Goal: Browse casually: Explore the website without a specific task or goal

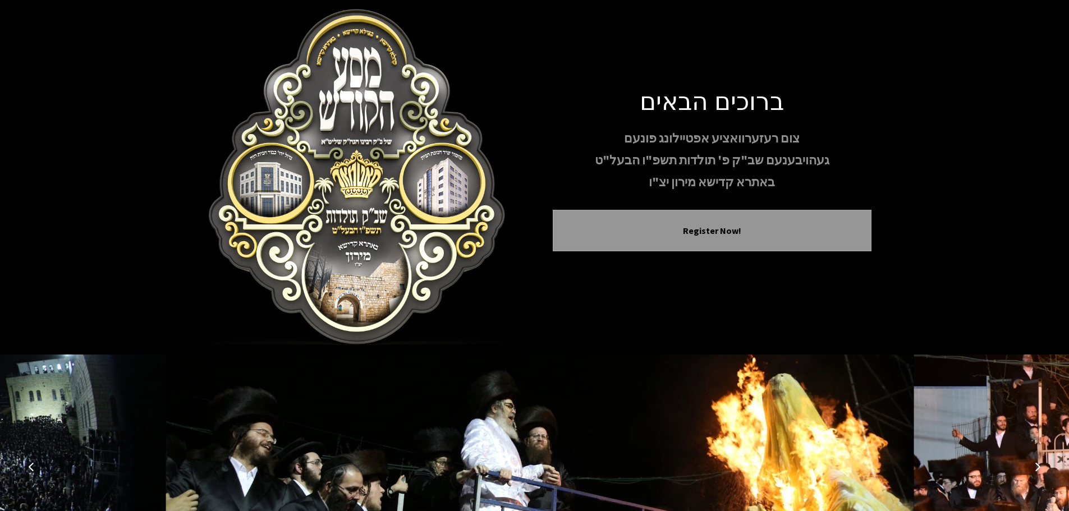
scroll to position [116, 0]
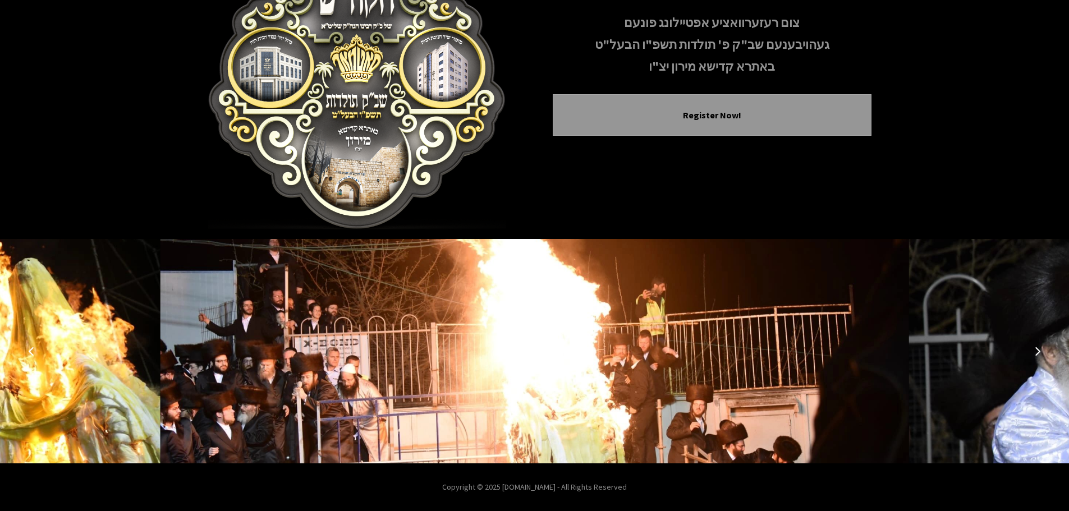
click at [1035, 348] on icon "Next image" at bounding box center [1037, 351] width 9 height 9
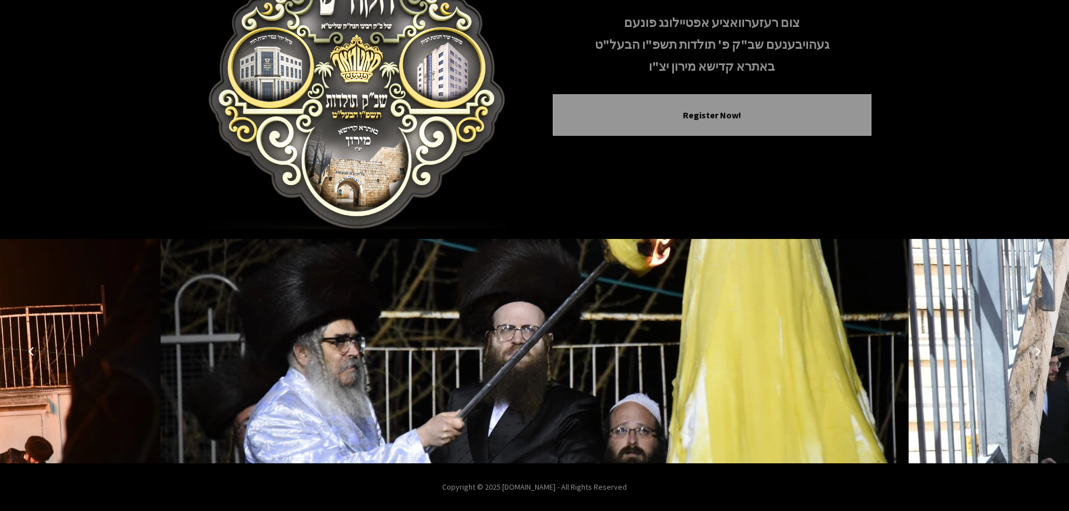
click at [1035, 348] on icon "Next image" at bounding box center [1037, 351] width 9 height 9
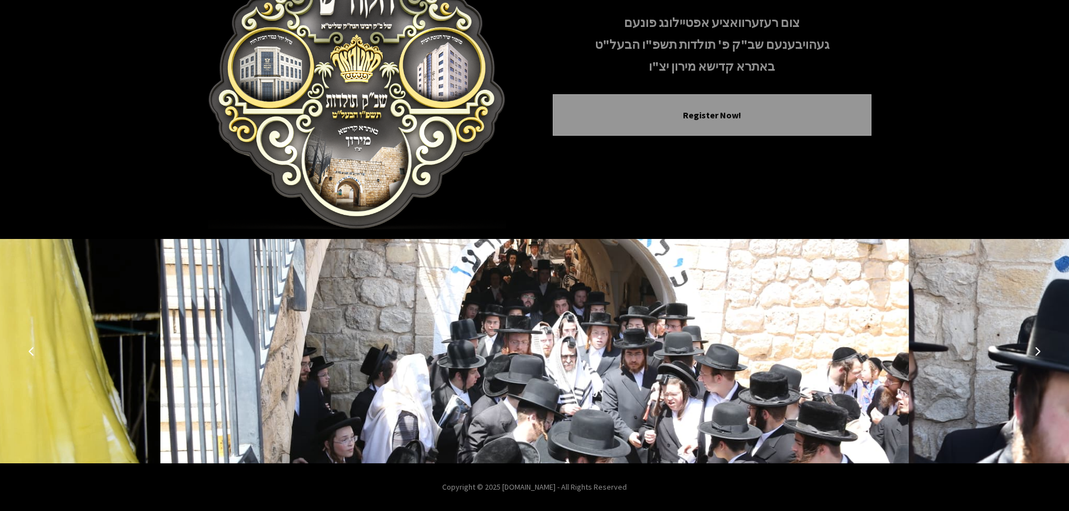
click at [1035, 348] on icon "Next image" at bounding box center [1037, 351] width 9 height 9
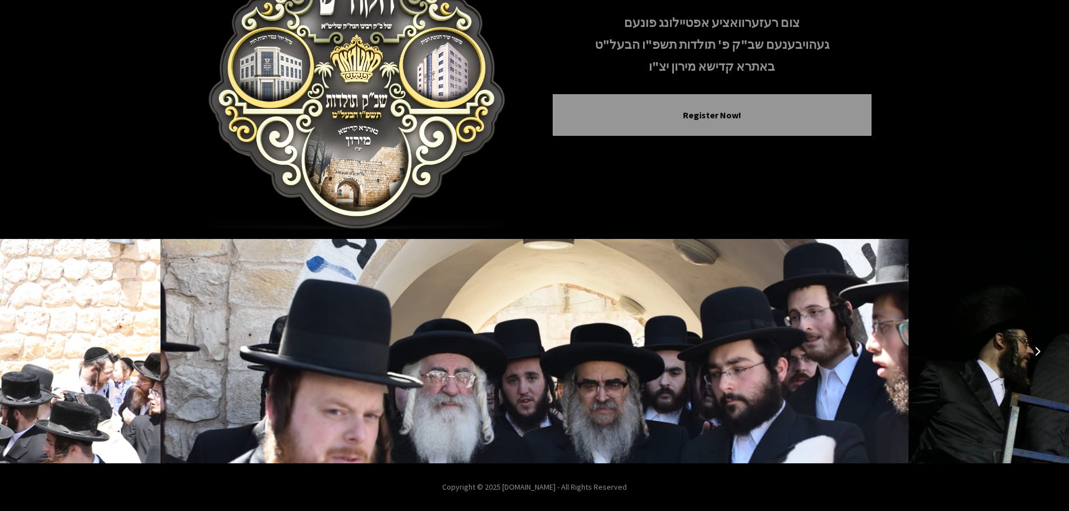
click at [1035, 348] on icon "Next image" at bounding box center [1037, 351] width 9 height 9
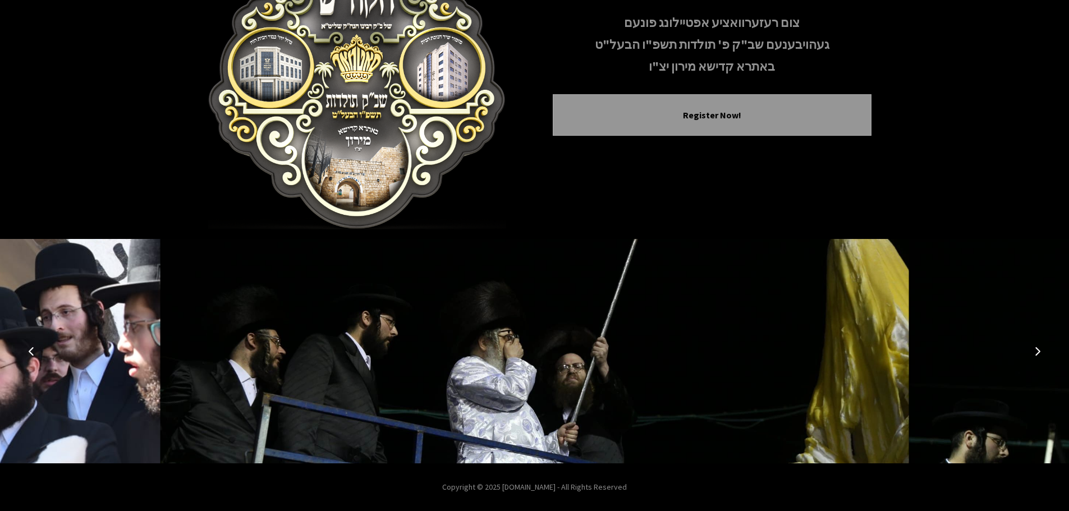
click at [1035, 346] on button "Next image" at bounding box center [1037, 351] width 27 height 27
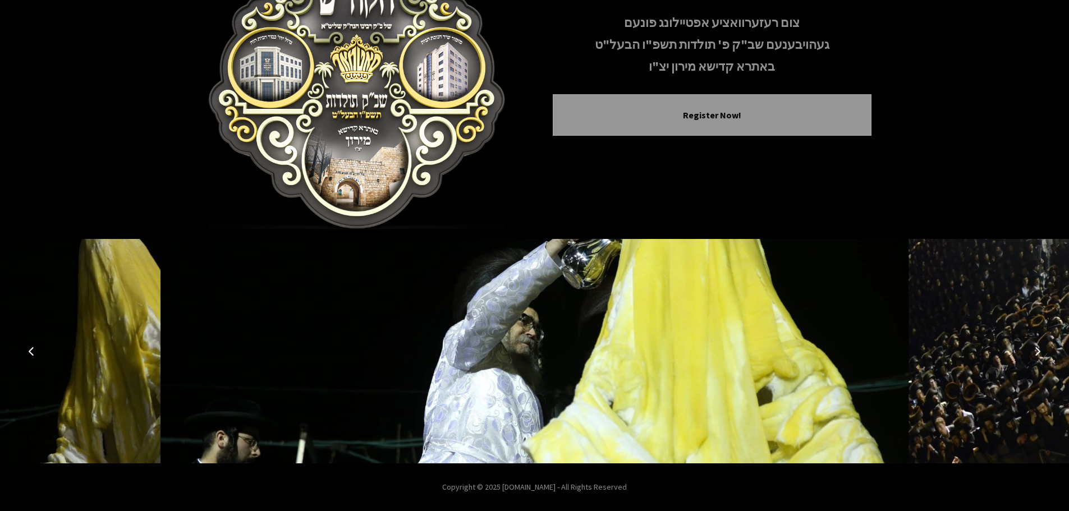
click at [1035, 346] on button "Next image" at bounding box center [1037, 351] width 27 height 27
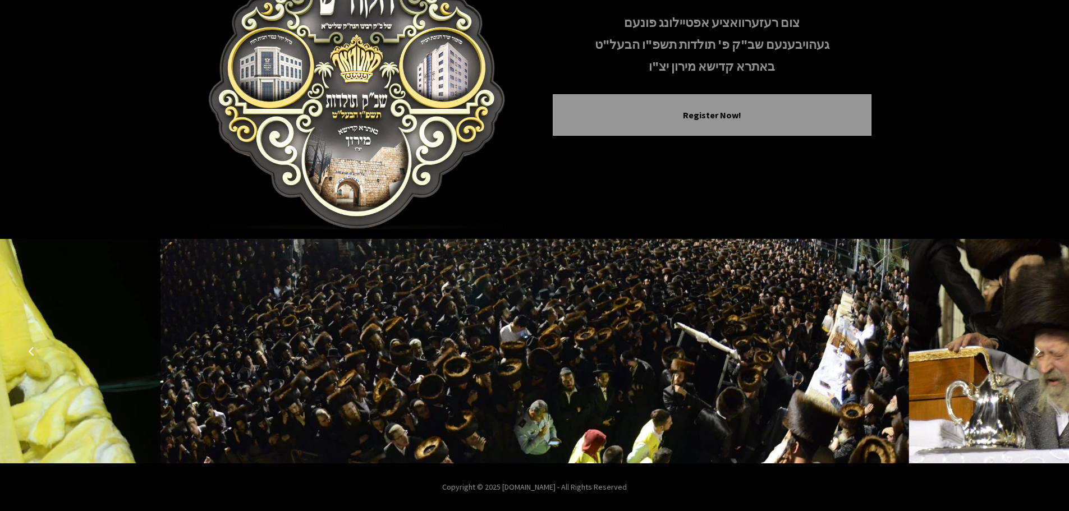
click at [1035, 346] on button "Next image" at bounding box center [1037, 351] width 27 height 27
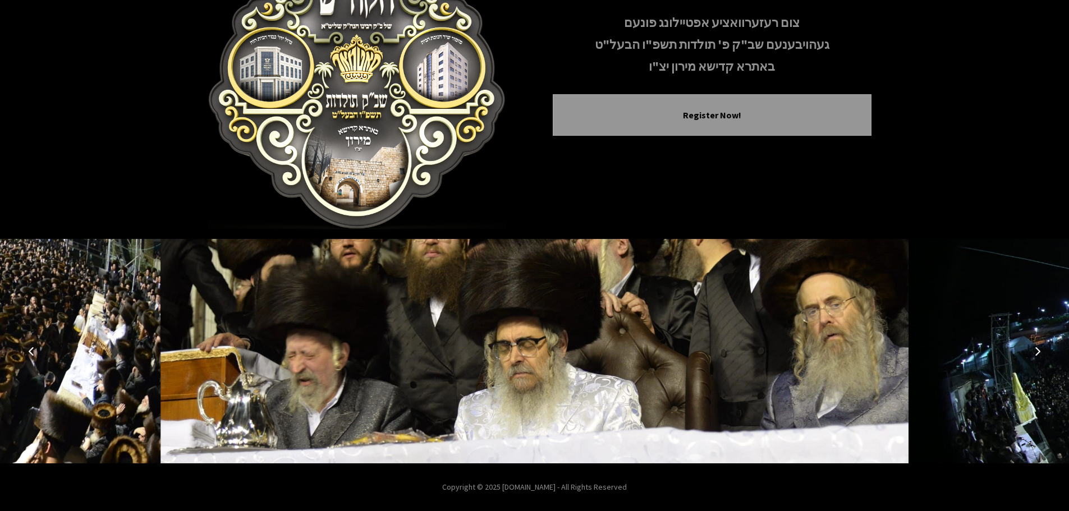
click at [1035, 346] on button "Next image" at bounding box center [1037, 351] width 27 height 27
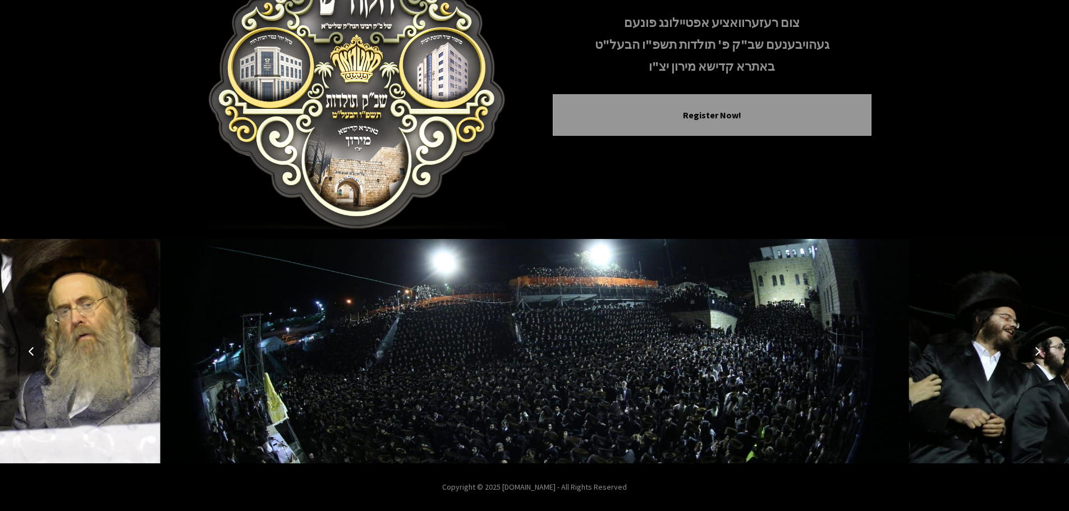
click at [1035, 346] on button "Next image" at bounding box center [1037, 351] width 27 height 27
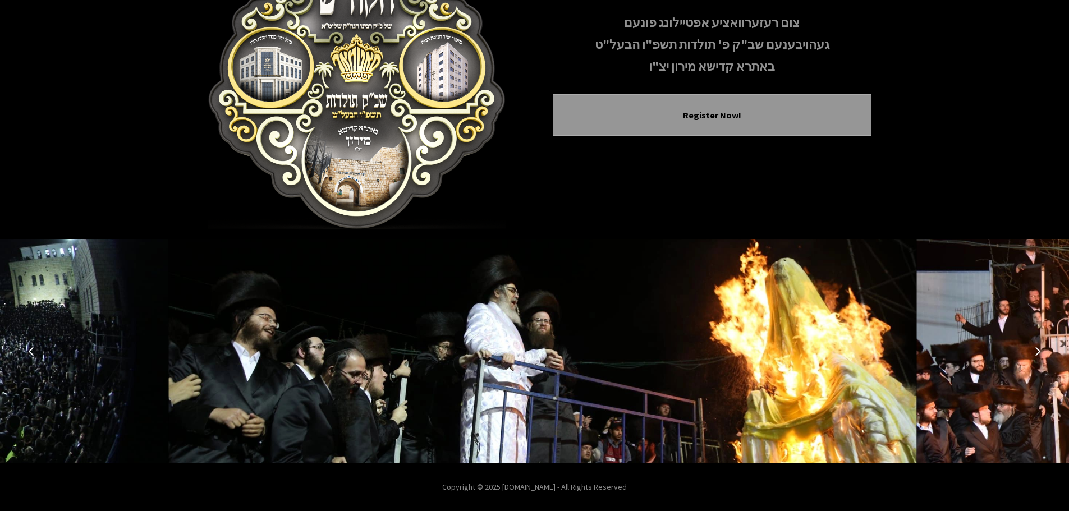
click at [1035, 346] on button "Next image" at bounding box center [1037, 351] width 27 height 27
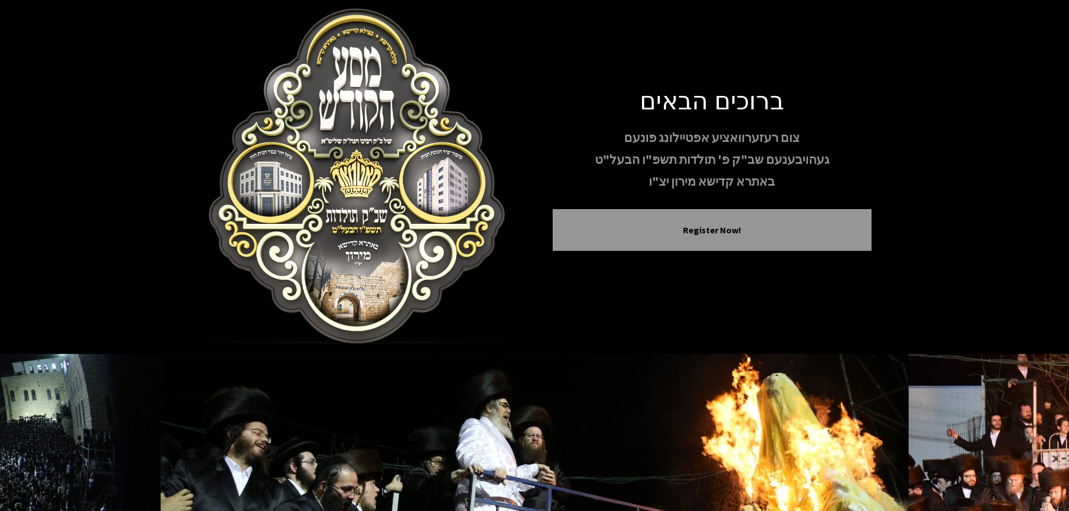
scroll to position [0, 0]
click at [368, 166] on img at bounding box center [357, 177] width 319 height 337
